Goal: Task Accomplishment & Management: Use online tool/utility

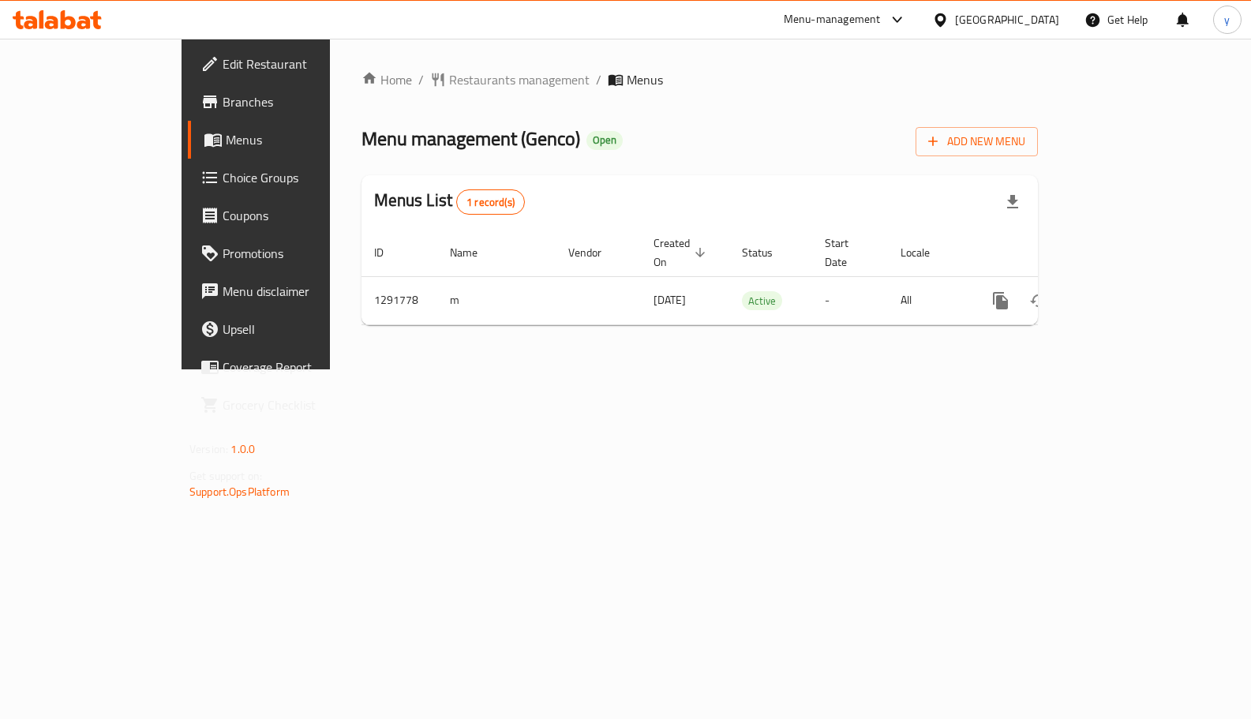
click at [223, 168] on span "Choice Groups" at bounding box center [301, 177] width 156 height 19
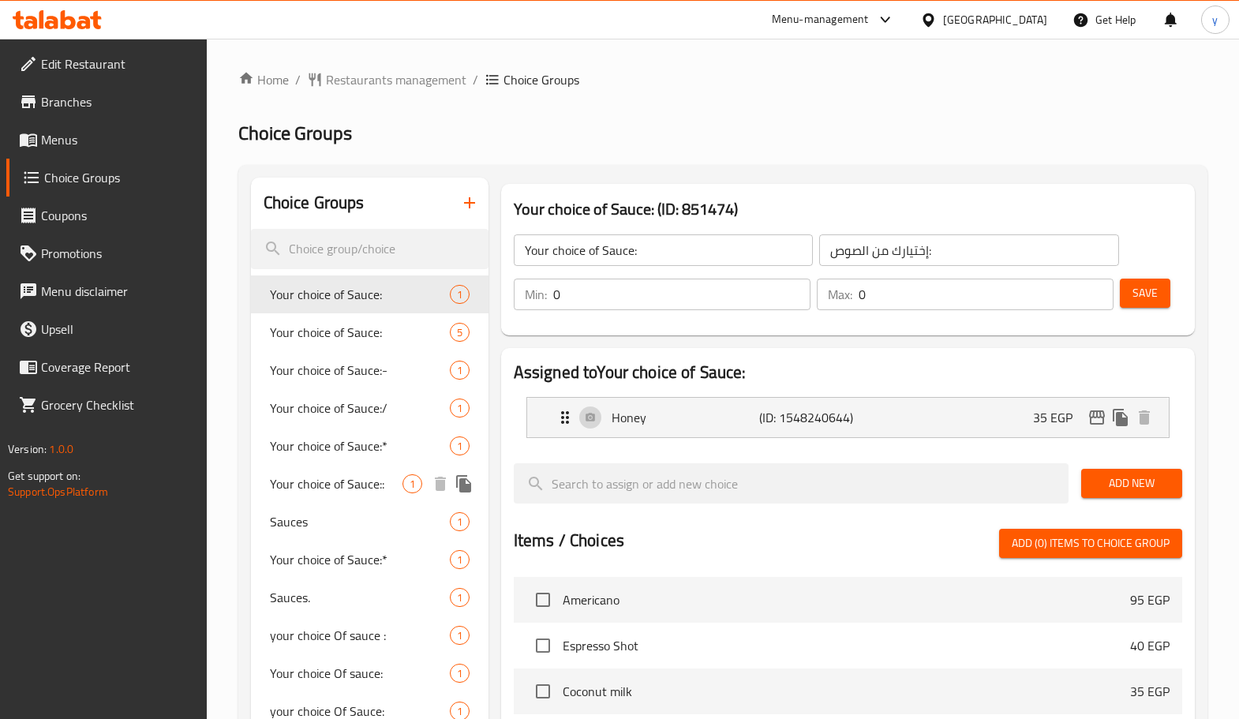
scroll to position [457, 0]
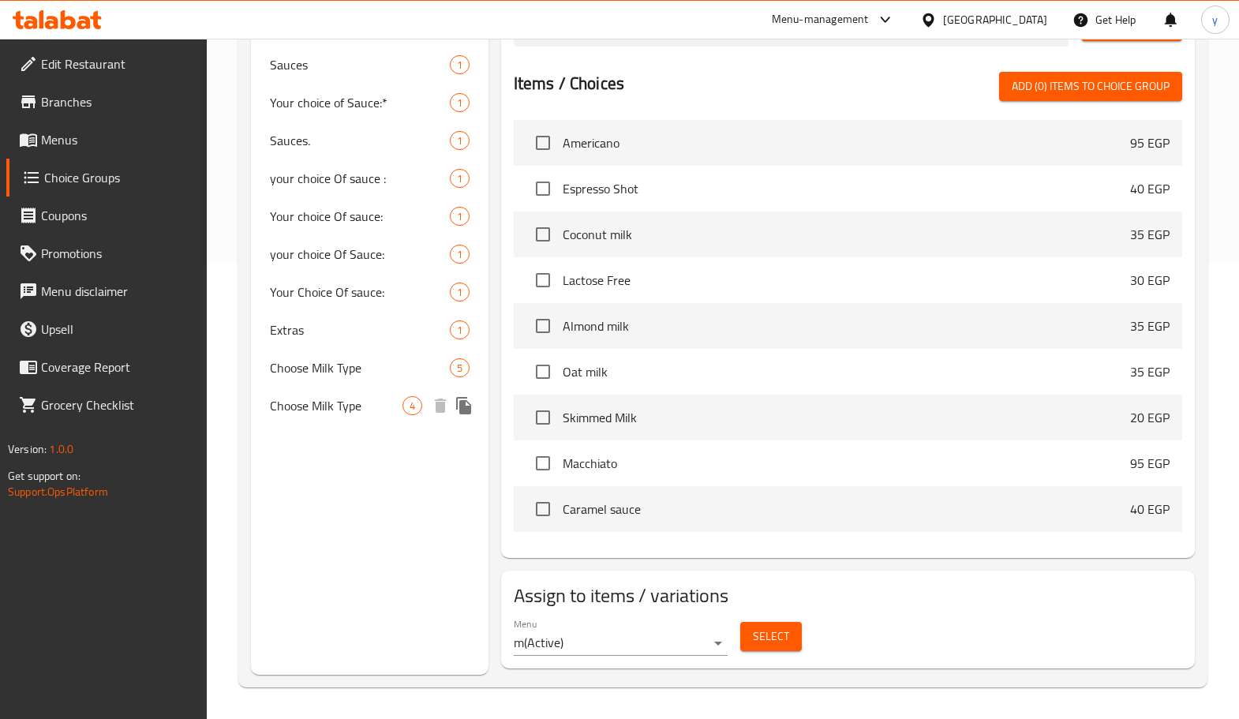
click at [345, 377] on span "Choose Milk Type" at bounding box center [360, 367] width 180 height 19
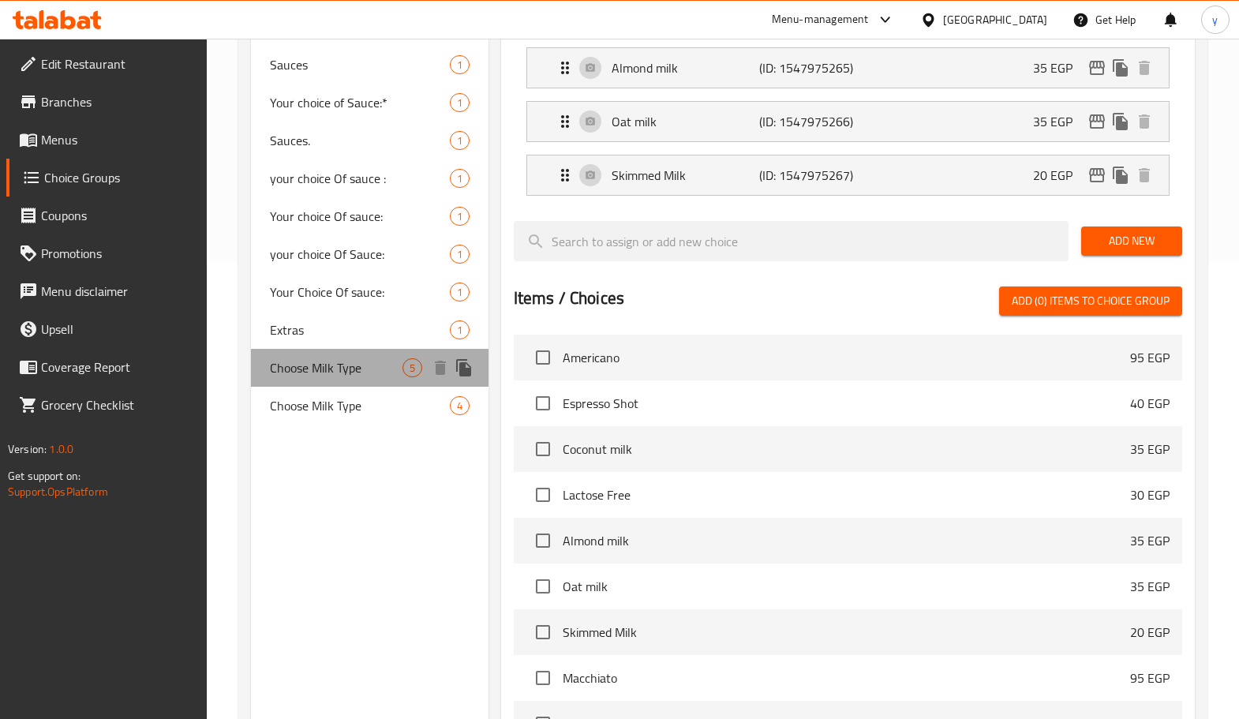
type input "Choose Milk Type"
type input "اختر نوع الحليب"
type input "1"
click at [345, 377] on span "Choose Milk Type" at bounding box center [336, 367] width 133 height 19
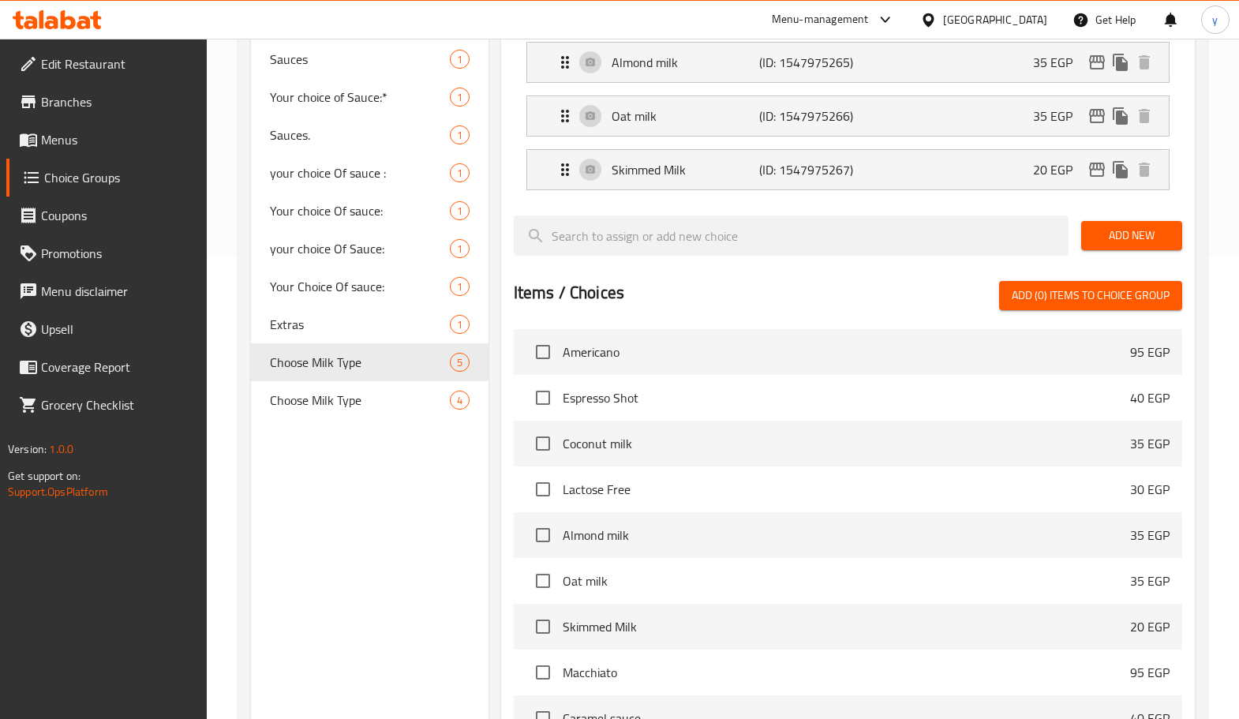
scroll to position [356, 0]
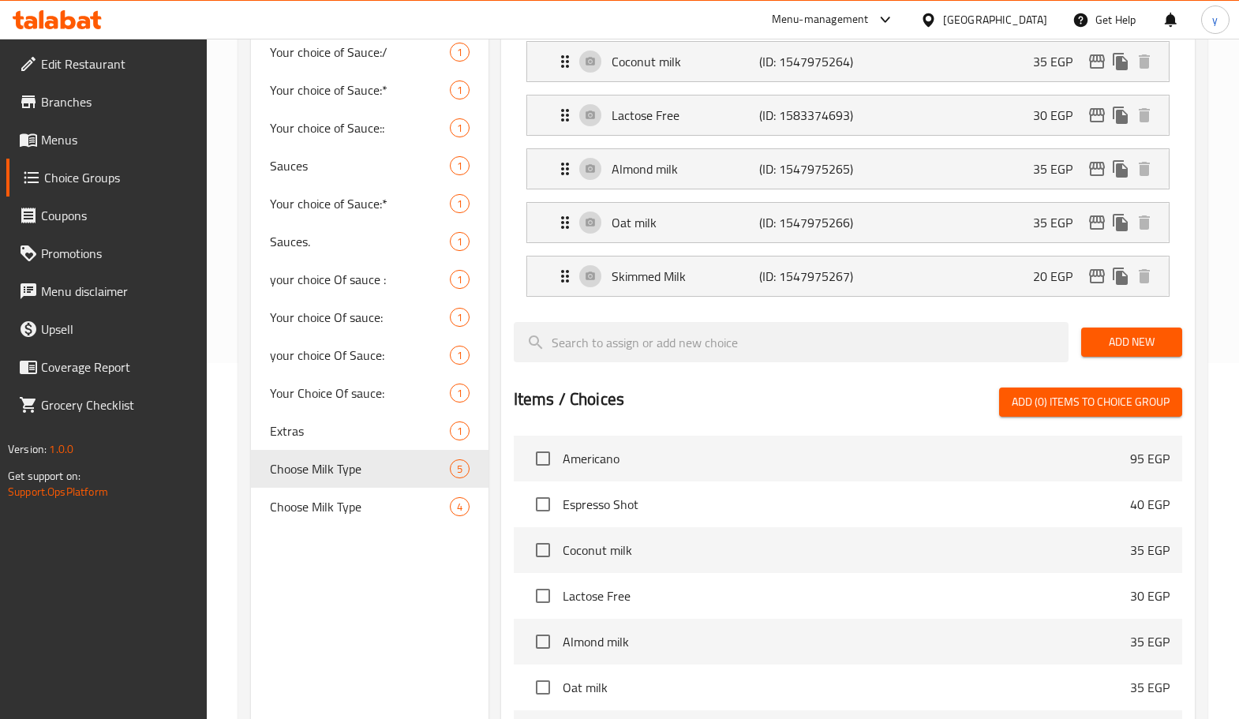
click at [72, 18] on icon at bounding box center [68, 19] width 15 height 19
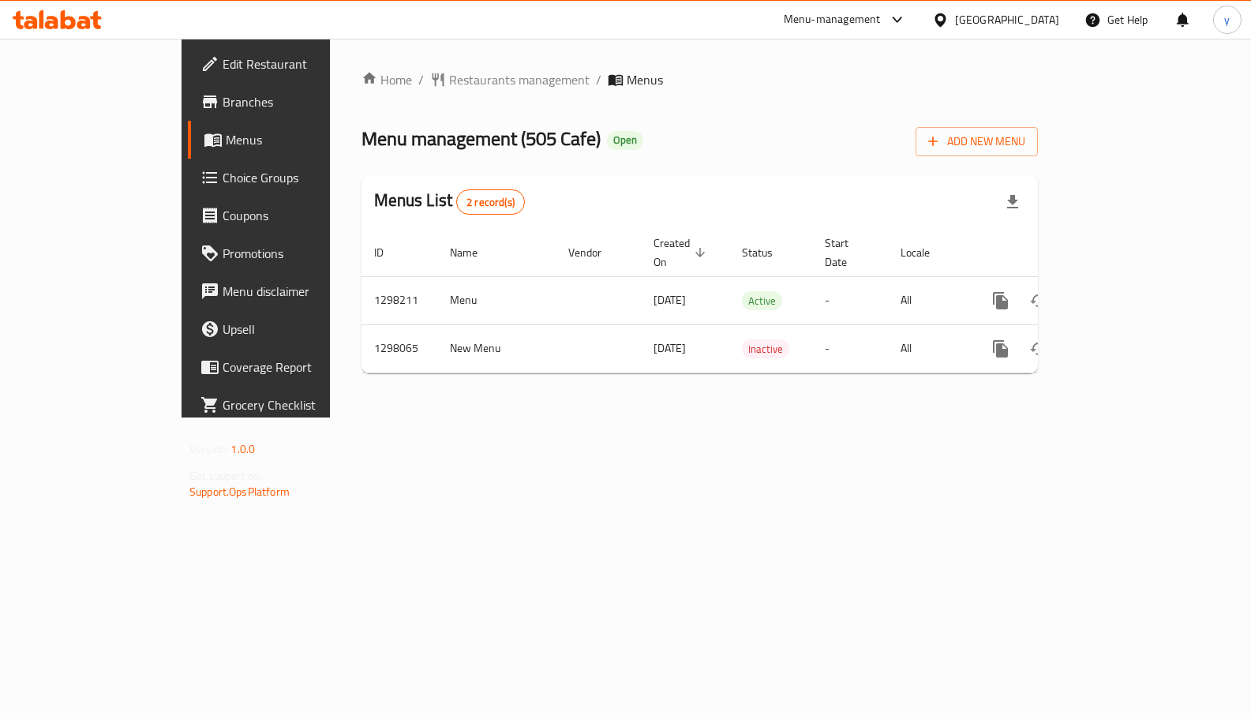
click at [223, 182] on span "Choice Groups" at bounding box center [301, 177] width 156 height 19
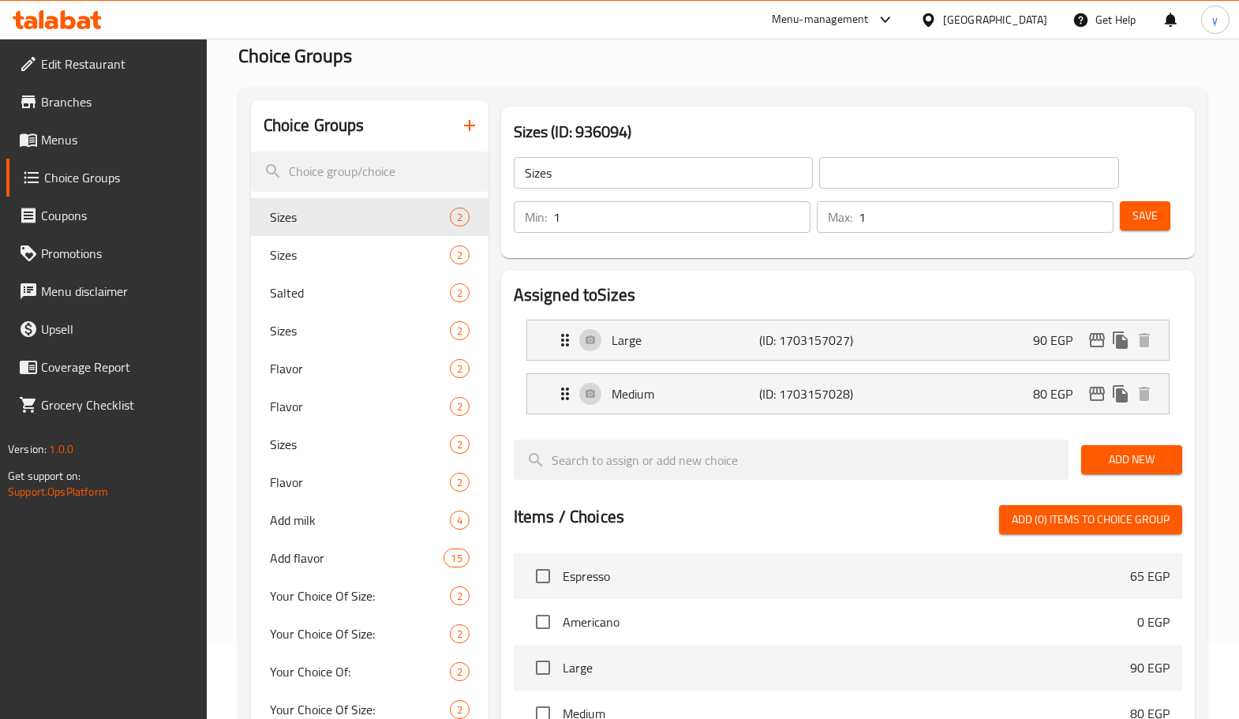
scroll to position [237, 0]
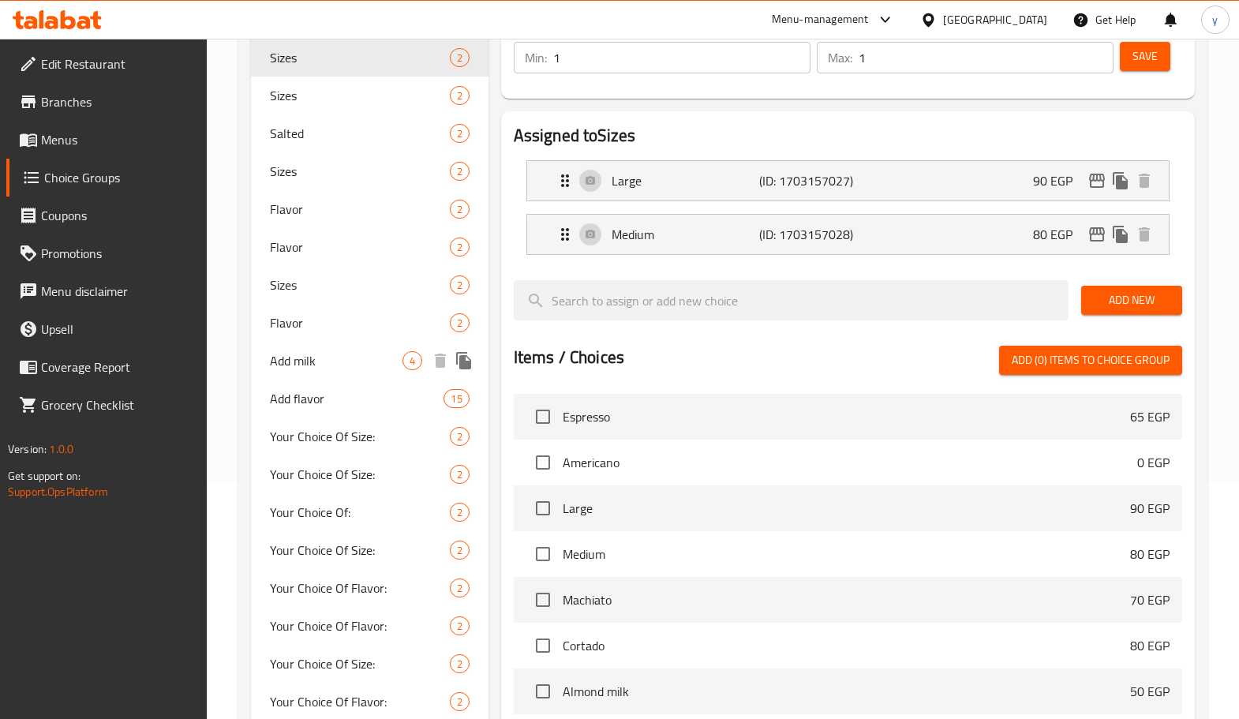
click at [340, 374] on div "Add milk 4" at bounding box center [370, 361] width 238 height 38
type input "Add milk"
type input "اضافه لبن"
type input "0"
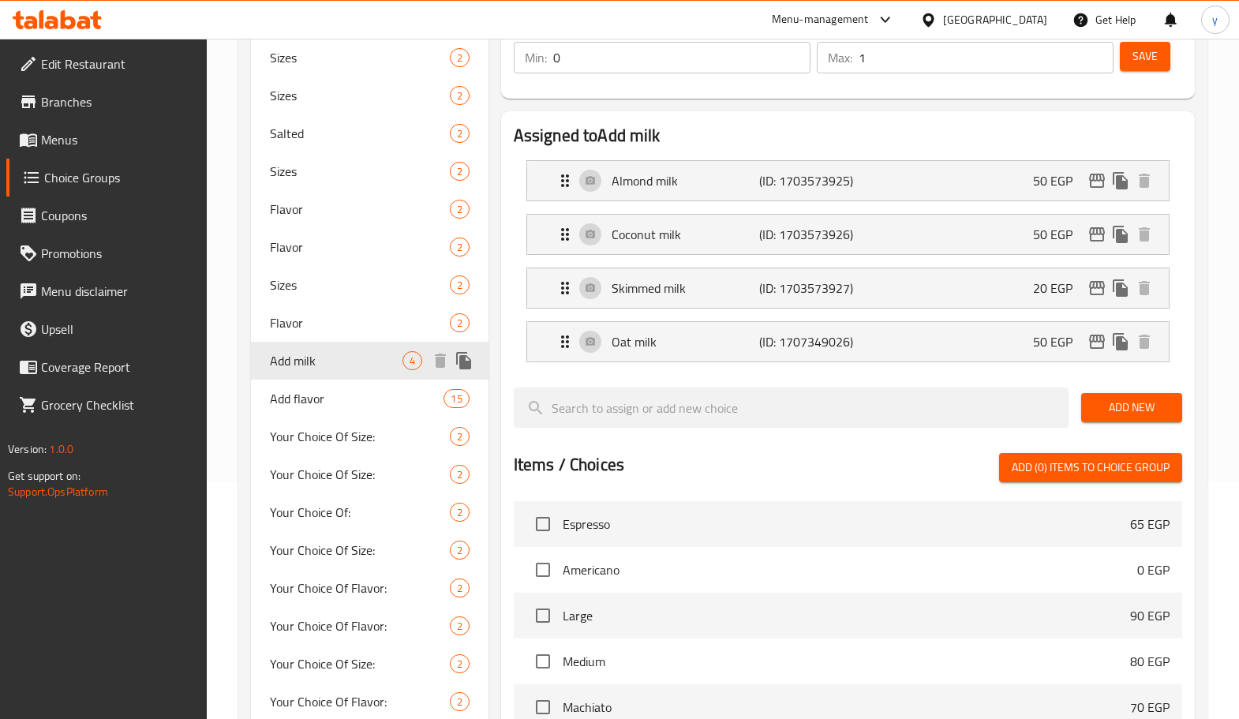
click at [340, 374] on div "Add milk 4" at bounding box center [370, 361] width 238 height 38
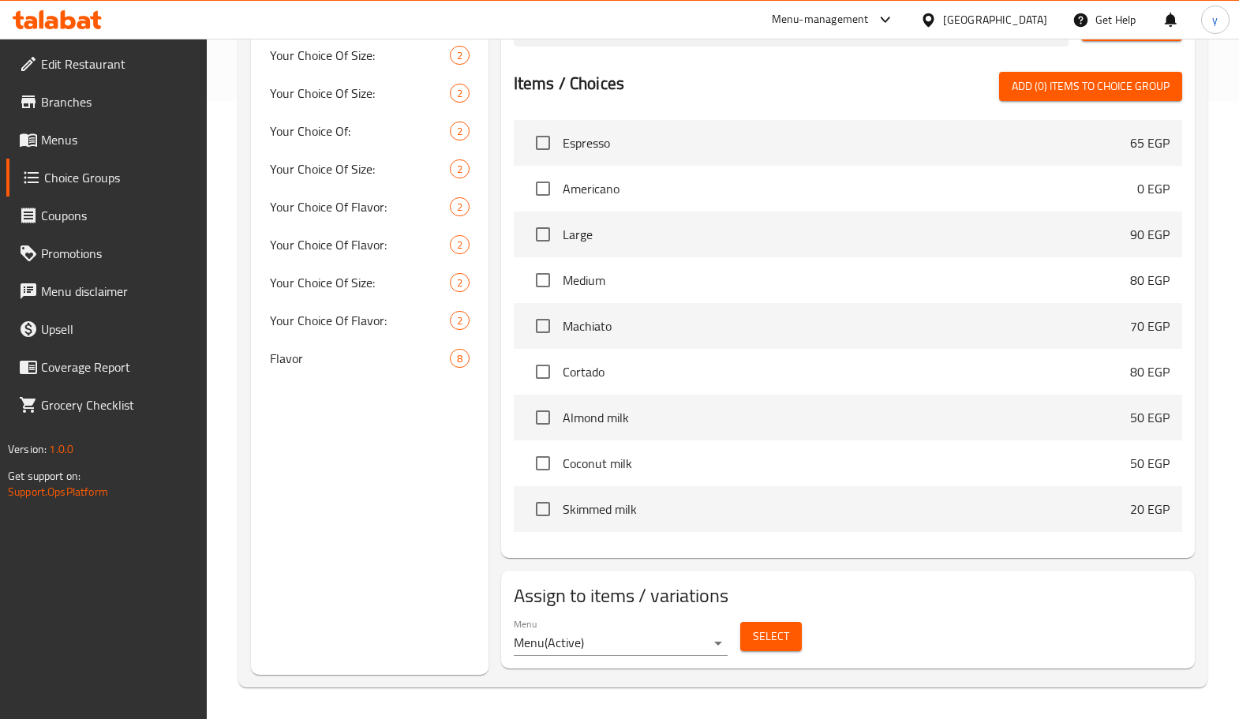
scroll to position [223, 0]
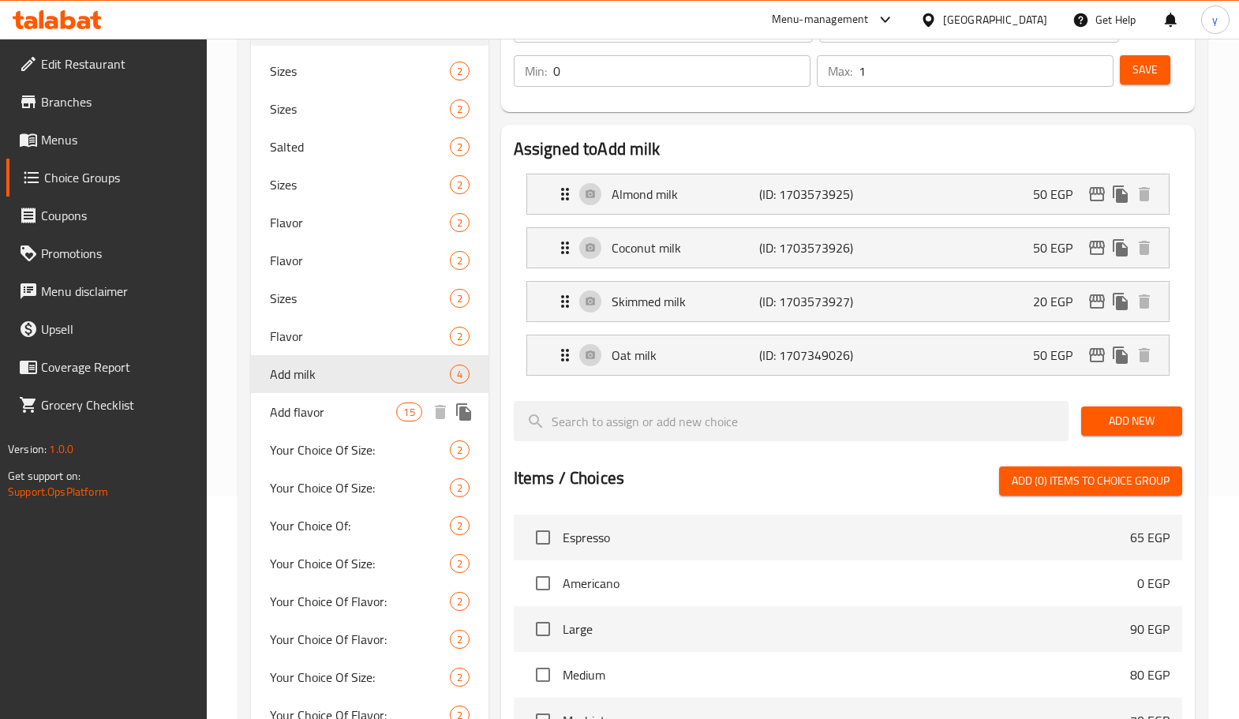
click at [332, 405] on span "Add flavor" at bounding box center [333, 412] width 127 height 19
type input "Add flavor"
type input "اختر النكهة"
type input "4"
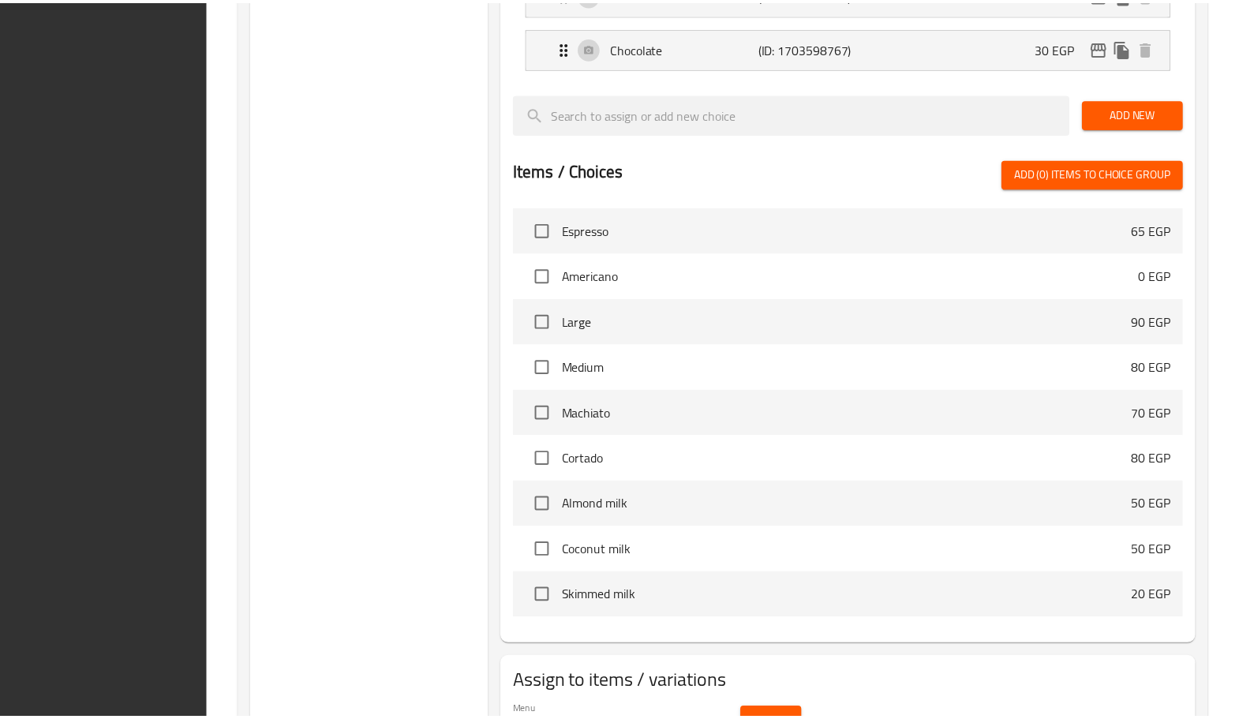
scroll to position [1209, 0]
